Goal: Task Accomplishment & Management: Use online tool/utility

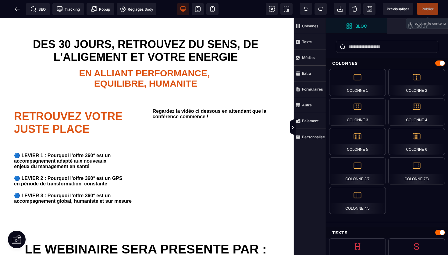
click at [426, 9] on span "Publier" at bounding box center [427, 9] width 12 height 5
click at [19, 7] on icon at bounding box center [17, 9] width 6 height 6
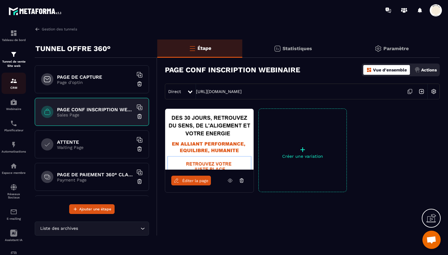
click at [12, 83] on img at bounding box center [13, 80] width 7 height 7
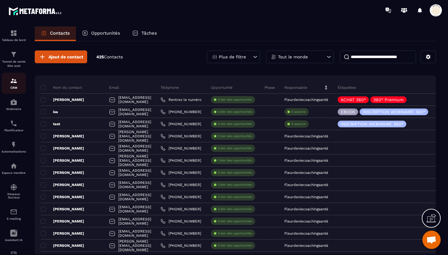
click at [9, 83] on div "CRM" at bounding box center [14, 83] width 24 height 12
click at [13, 84] on img at bounding box center [13, 80] width 7 height 7
click at [14, 58] on img at bounding box center [13, 54] width 7 height 7
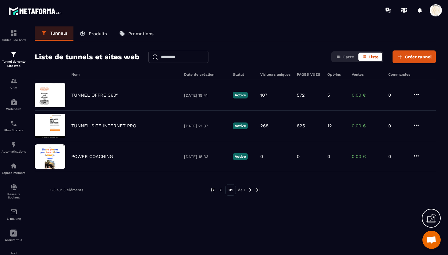
click at [97, 37] on link "Produits" at bounding box center [93, 33] width 40 height 15
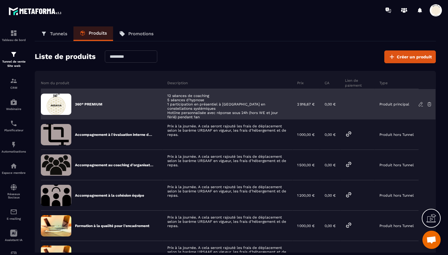
click at [421, 104] on icon at bounding box center [420, 104] width 4 height 4
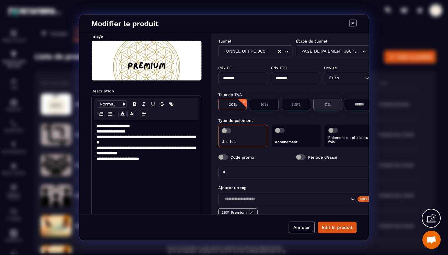
scroll to position [36, 0]
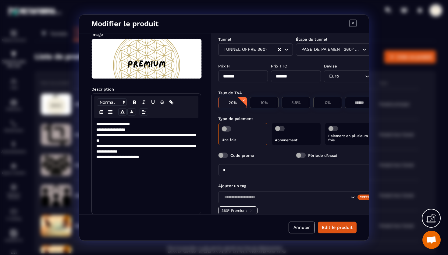
click at [235, 167] on input "*" at bounding box center [295, 170] width 155 height 12
click at [229, 170] on input "*" at bounding box center [295, 170] width 155 height 12
type input "**"
click at [332, 228] on button "Edit le produit" at bounding box center [337, 228] width 39 height 12
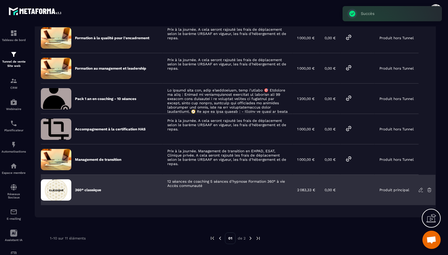
scroll to position [0, 0]
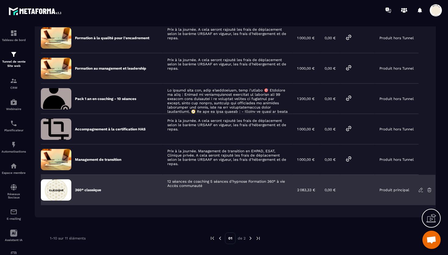
click at [422, 191] on icon at bounding box center [420, 190] width 5 height 5
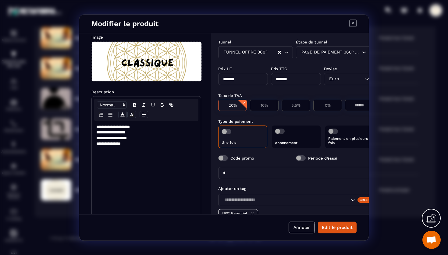
scroll to position [40, 0]
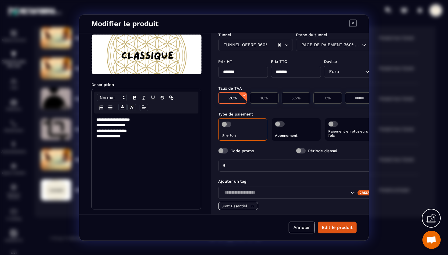
click at [233, 165] on input "*" at bounding box center [295, 166] width 155 height 12
click at [332, 227] on button "Edit le produit" at bounding box center [337, 228] width 39 height 12
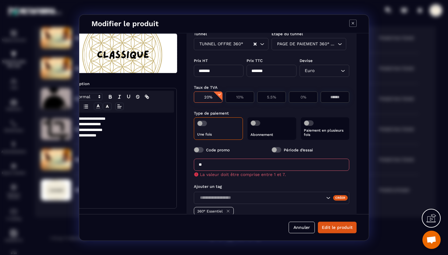
scroll to position [41, 24]
click at [211, 166] on input "**" at bounding box center [271, 165] width 155 height 12
click at [319, 134] on p "Paiement en plusieurs fois" at bounding box center [325, 132] width 42 height 9
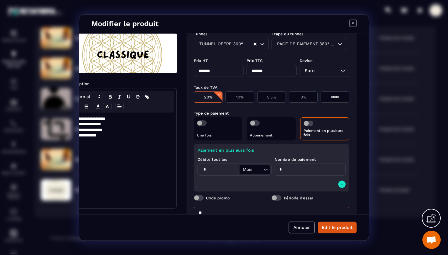
click at [215, 128] on div "Une fois" at bounding box center [218, 129] width 48 height 23
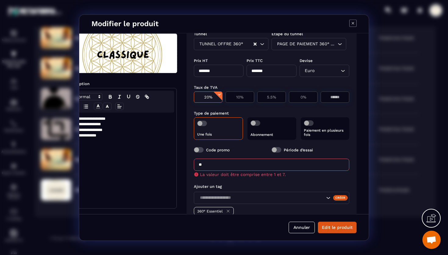
click at [204, 166] on input "**" at bounding box center [271, 165] width 155 height 12
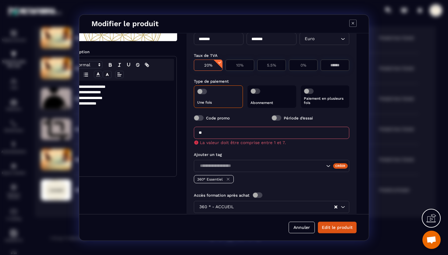
scroll to position [75, 24]
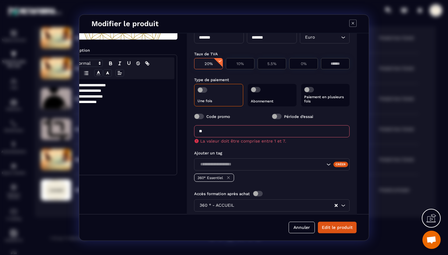
type input "*"
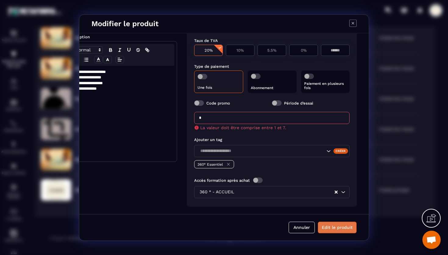
type input "*"
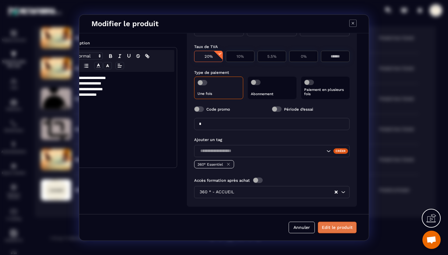
click at [338, 230] on button "Edit le produit" at bounding box center [337, 228] width 39 height 12
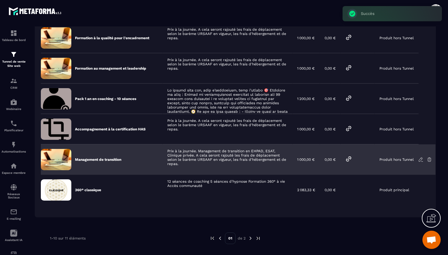
scroll to position [0, 0]
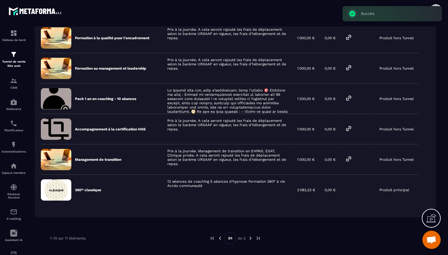
click at [251, 238] on img at bounding box center [250, 238] width 5 height 5
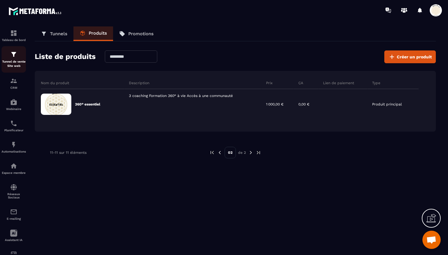
click at [13, 55] on img at bounding box center [13, 54] width 7 height 7
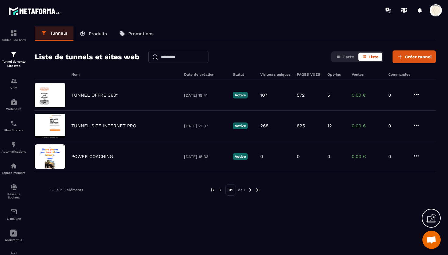
click at [96, 36] on p "Produits" at bounding box center [98, 33] width 18 height 5
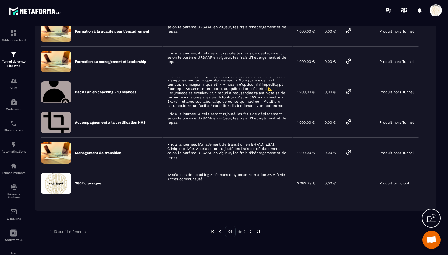
scroll to position [195, 0]
click at [251, 232] on img at bounding box center [250, 231] width 5 height 5
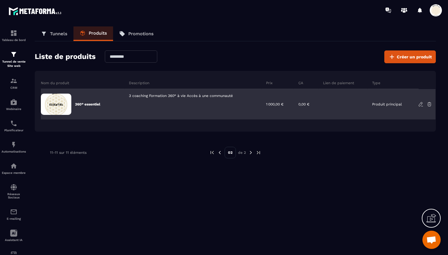
scroll to position [0, 0]
click at [420, 104] on icon at bounding box center [420, 104] width 5 height 5
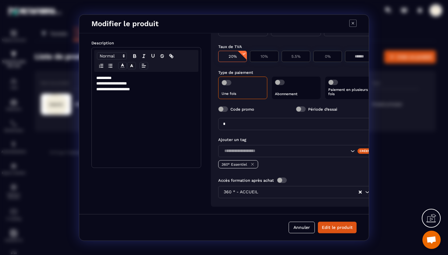
scroll to position [87, 0]
click at [249, 121] on input "*" at bounding box center [295, 124] width 155 height 12
click at [334, 228] on button "Edit le produit" at bounding box center [337, 228] width 39 height 12
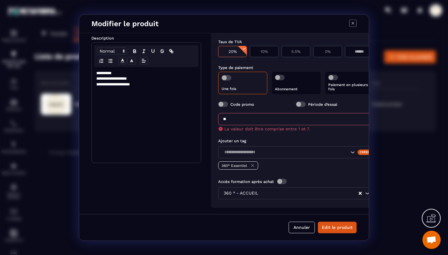
click at [248, 119] on input "**" at bounding box center [295, 119] width 155 height 12
type input "*"
click at [346, 89] on p "Paiement en plusieurs fois" at bounding box center [349, 87] width 42 height 9
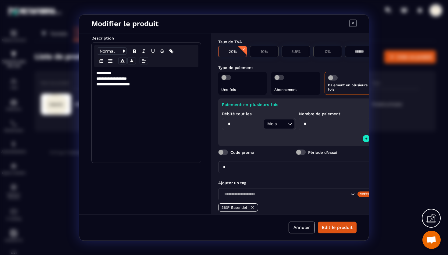
click at [239, 165] on input "*" at bounding box center [295, 167] width 155 height 12
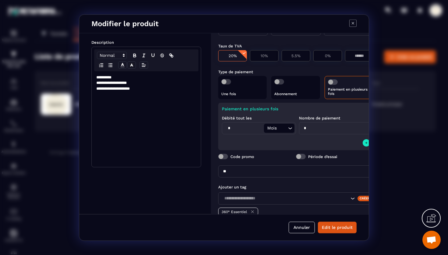
scroll to position [83, 0]
click at [332, 227] on button "Edit le produit" at bounding box center [337, 228] width 39 height 12
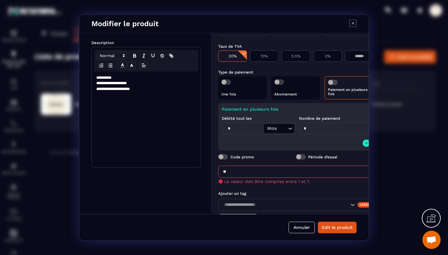
click at [241, 170] on input "**" at bounding box center [295, 172] width 155 height 12
type input "*"
click at [247, 89] on div "Une fois" at bounding box center [242, 87] width 48 height 23
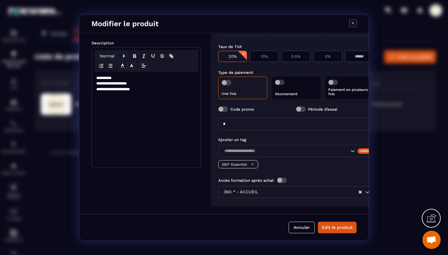
click at [346, 89] on p "Paiement en plusieurs fois" at bounding box center [349, 92] width 42 height 9
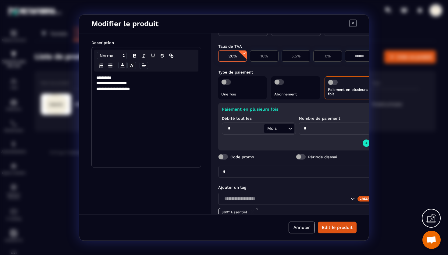
click at [255, 89] on div "Une fois" at bounding box center [242, 87] width 48 height 23
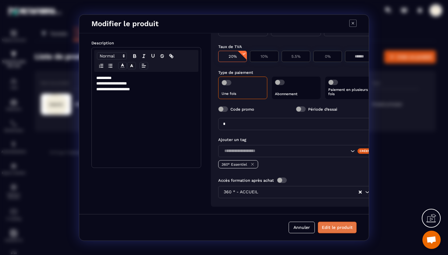
click at [331, 228] on button "Edit le produit" at bounding box center [337, 228] width 39 height 12
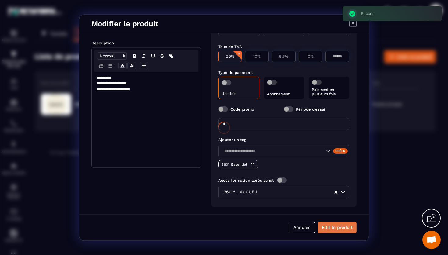
scroll to position [82, 0]
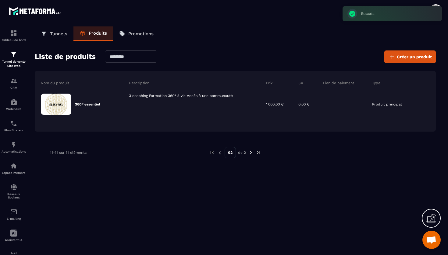
click at [220, 153] on img at bounding box center [219, 152] width 5 height 5
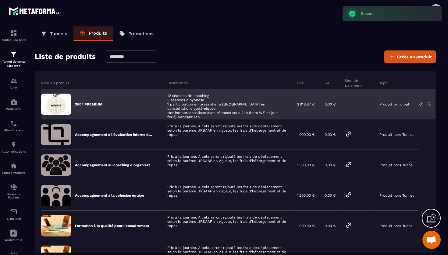
click at [420, 106] on icon at bounding box center [420, 104] width 5 height 5
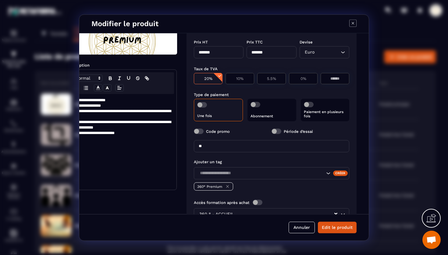
scroll to position [61, 24]
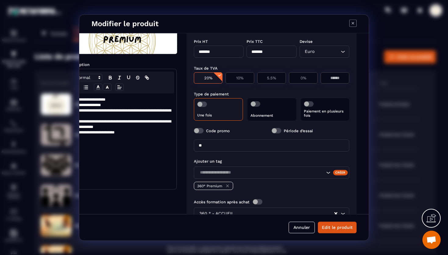
click at [205, 104] on span "Modal window" at bounding box center [202, 104] width 10 height 5
click at [205, 149] on input "**" at bounding box center [271, 146] width 155 height 12
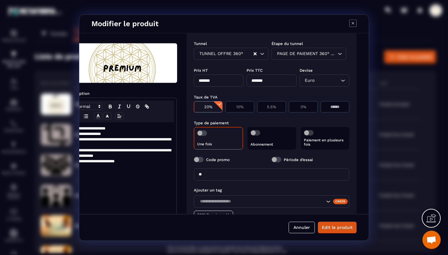
scroll to position [47, 24]
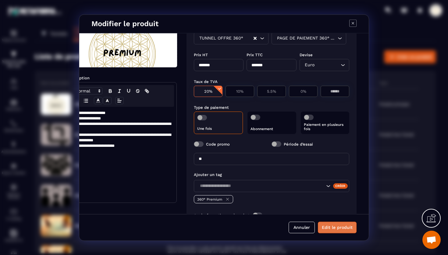
click at [331, 227] on button "Edit le produit" at bounding box center [337, 228] width 39 height 12
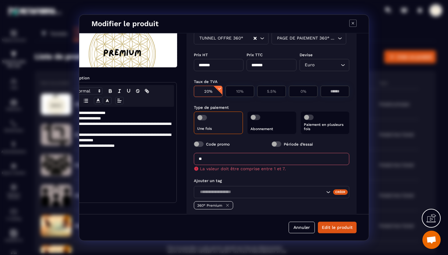
click at [226, 155] on input "**" at bounding box center [271, 159] width 155 height 12
click at [209, 160] on input "**" at bounding box center [271, 159] width 155 height 12
type input "*"
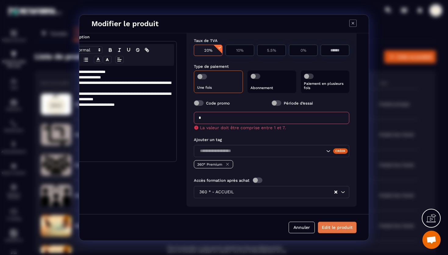
type input "*"
click at [333, 227] on button "Edit le produit" at bounding box center [337, 228] width 39 height 12
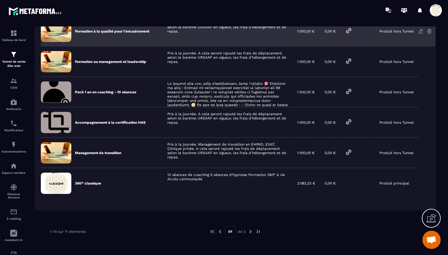
scroll to position [0, 0]
click at [421, 30] on icon at bounding box center [420, 30] width 1 height 1
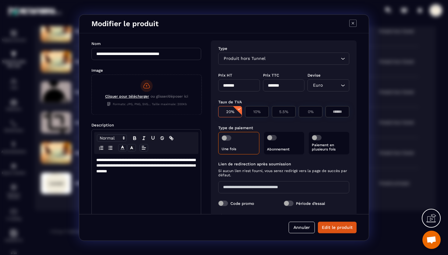
click at [354, 21] on icon "Modal window" at bounding box center [352, 22] width 7 height 7
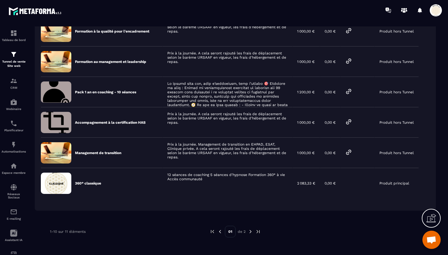
scroll to position [195, 0]
click at [250, 232] on img at bounding box center [250, 231] width 5 height 5
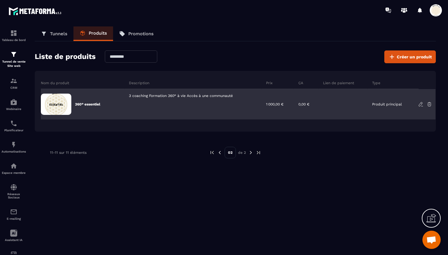
click at [420, 103] on icon at bounding box center [420, 103] width 1 height 1
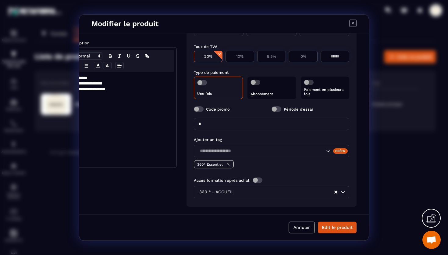
click at [352, 27] on div "Modal window" at bounding box center [352, 23] width 7 height 9
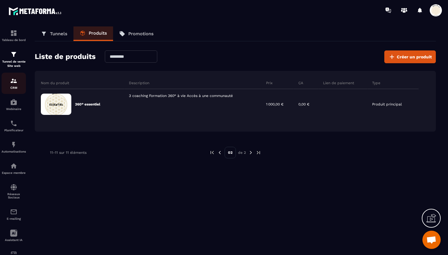
click at [12, 83] on img at bounding box center [13, 80] width 7 height 7
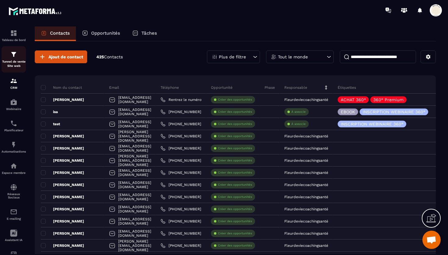
click at [12, 59] on div "Tunnel de vente Site web" at bounding box center [14, 59] width 24 height 17
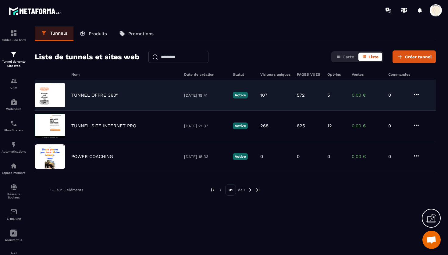
click at [110, 94] on p "TUNNEL OFFRE 360°" at bounding box center [94, 95] width 47 height 5
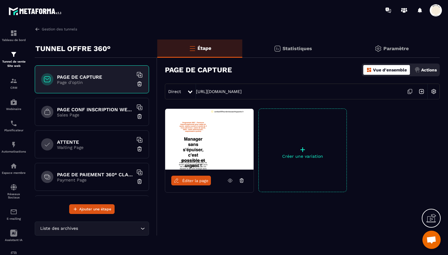
click at [93, 112] on h6 "PAGE CONF INSCRIPTION WEBINAIRE" at bounding box center [95, 110] width 76 height 6
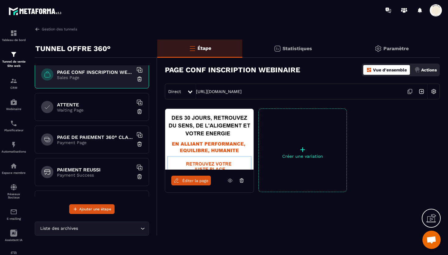
scroll to position [51, 0]
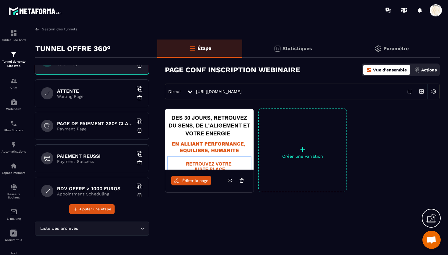
click at [86, 128] on p "Payment Page" at bounding box center [95, 129] width 76 height 5
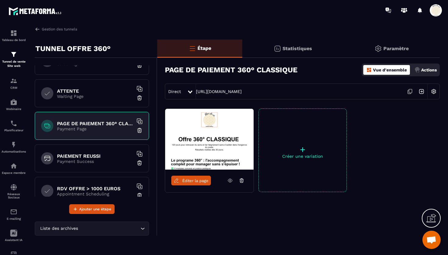
click at [193, 180] on span "Éditer la page" at bounding box center [195, 181] width 26 height 5
